Goal: Find specific page/section: Find specific page/section

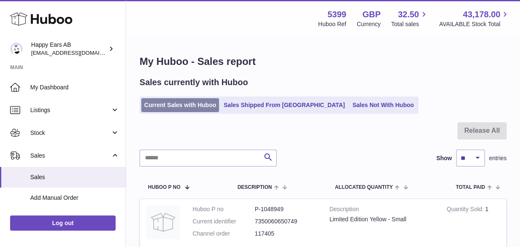
click at [157, 103] on link "Current Sales with Huboo" at bounding box center [180, 105] width 78 height 14
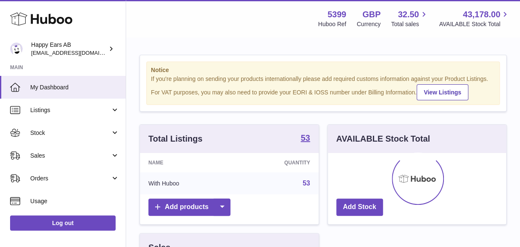
scroll to position [131, 178]
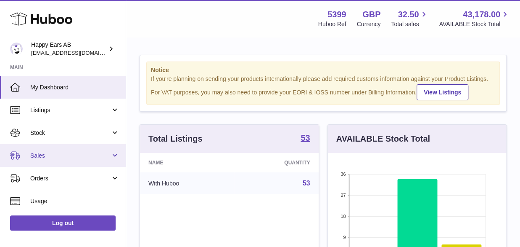
click at [31, 153] on span "Sales" at bounding box center [70, 155] width 80 height 8
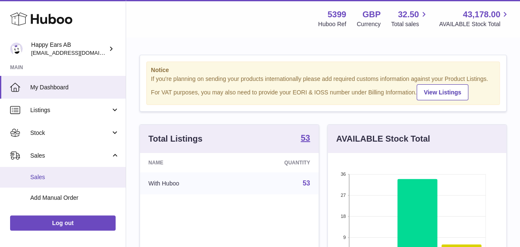
click at [36, 175] on span "Sales" at bounding box center [74, 177] width 89 height 8
